Goal: Information Seeking & Learning: Learn about a topic

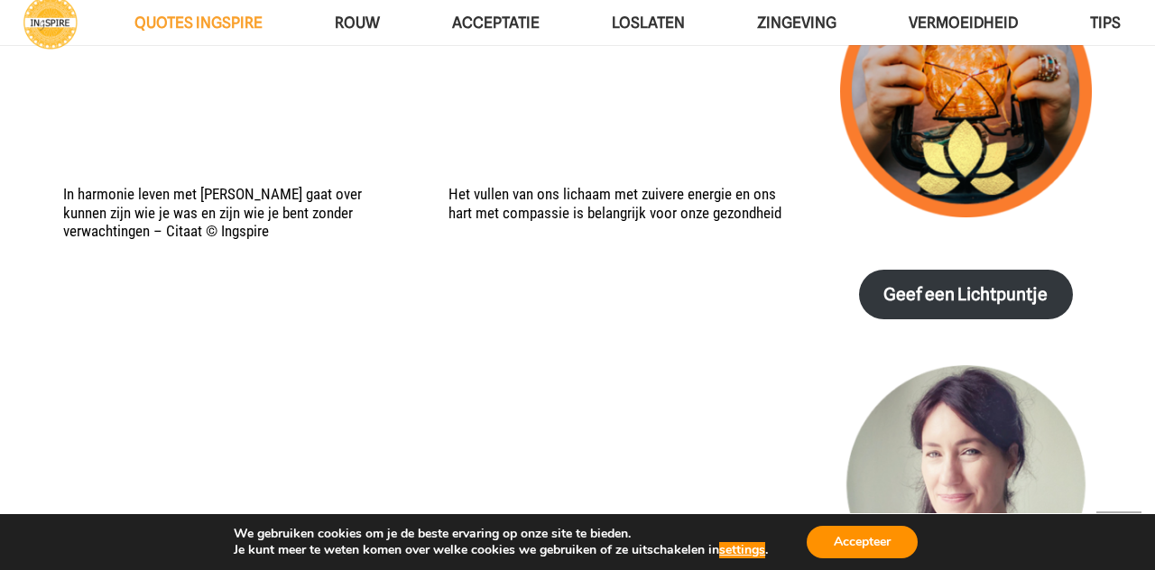
scroll to position [2326, 0]
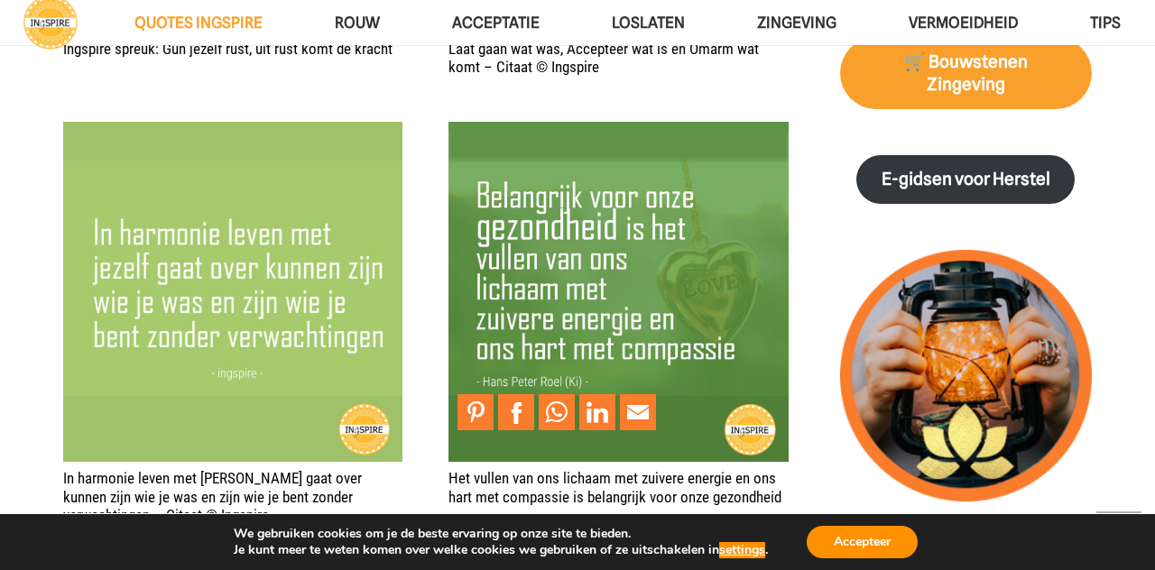
scroll to position [2044, 0]
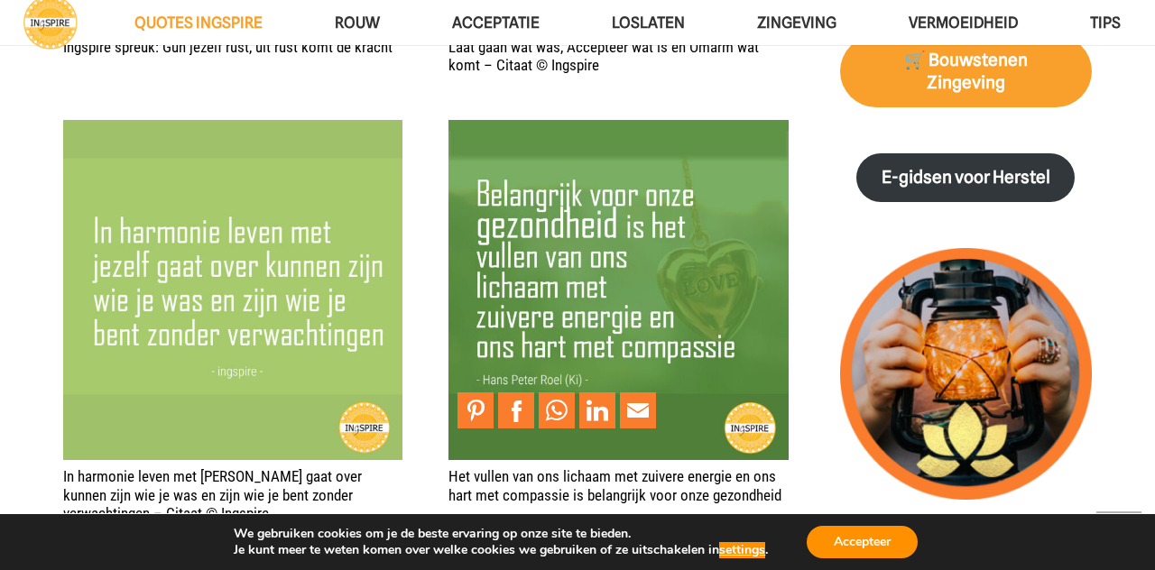
click at [728, 499] on div "Het vullen van ons lichaam met zuivere energie en ons hart met compassie is bel…" at bounding box center [617, 321] width 339 height 402
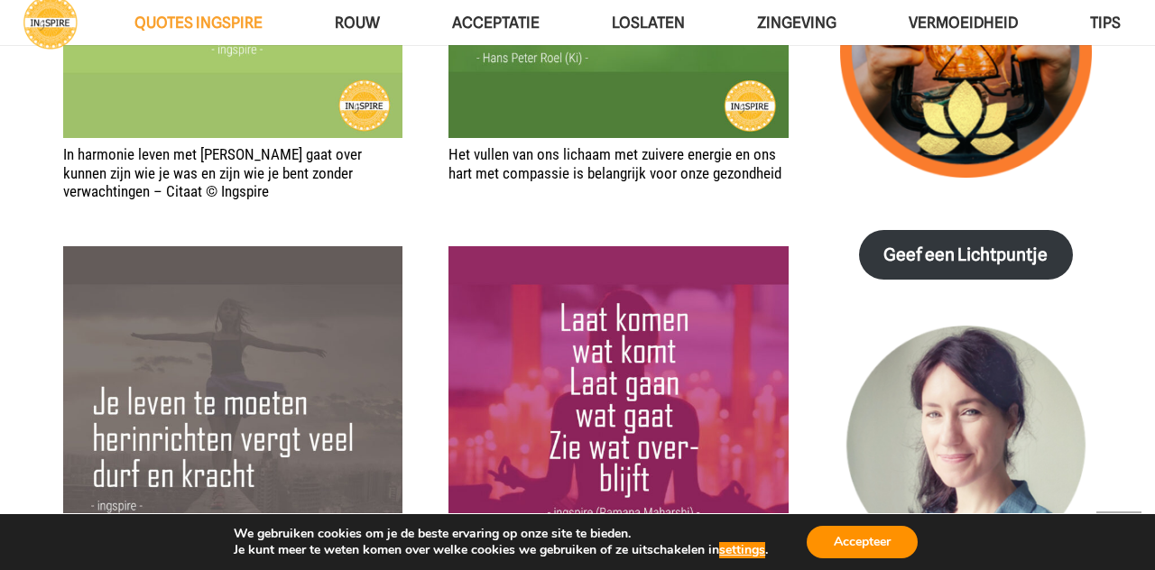
scroll to position [2364, 0]
